Goal: Information Seeking & Learning: Find specific fact

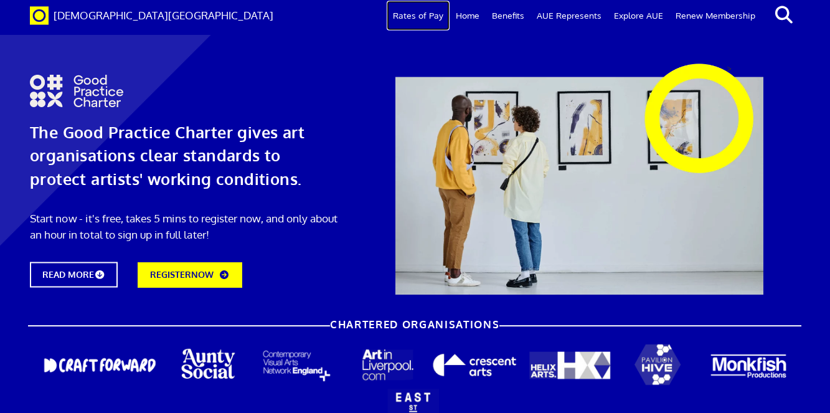
click at [437, 15] on link "Rates of Pay" at bounding box center [418, 16] width 63 height 30
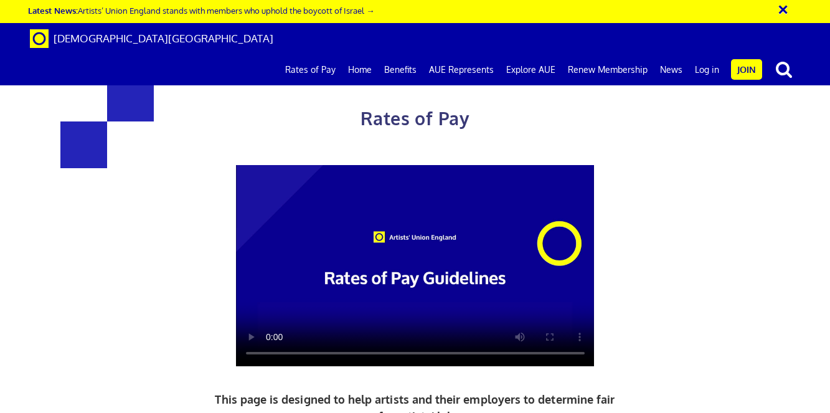
scroll to position [0, 4]
click at [718, 231] on div "Rates of Pay This page is designed to help artists and their employers to deter…" at bounding box center [415, 312] width 848 height 601
drag, startPoint x: 539, startPoint y: 220, endPoint x: 641, endPoint y: 220, distance: 102.1
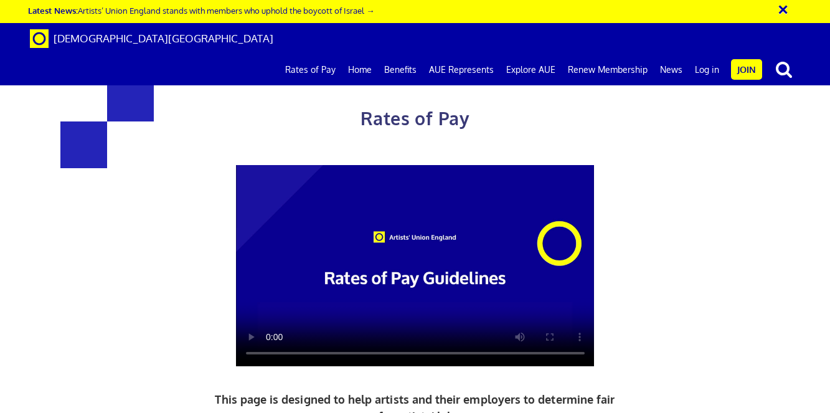
scroll to position [1215, 0]
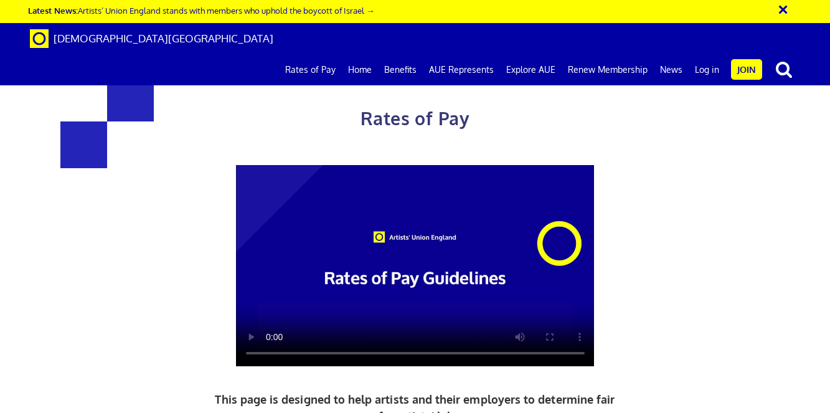
scroll to position [643, 0]
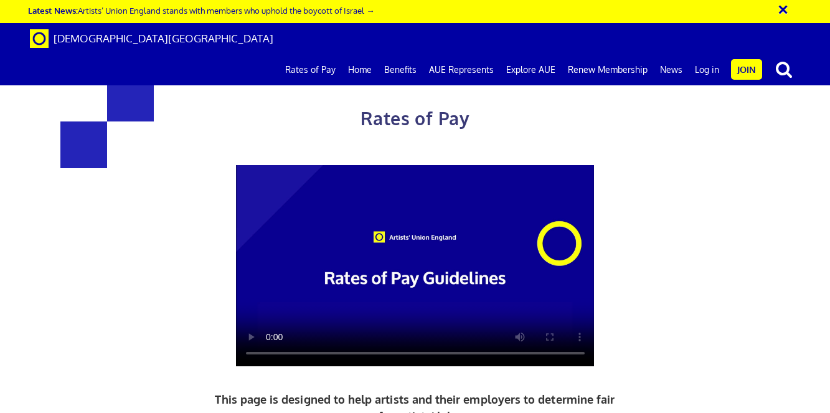
scroll to position [1297, 0]
